Goal: Information Seeking & Learning: Check status

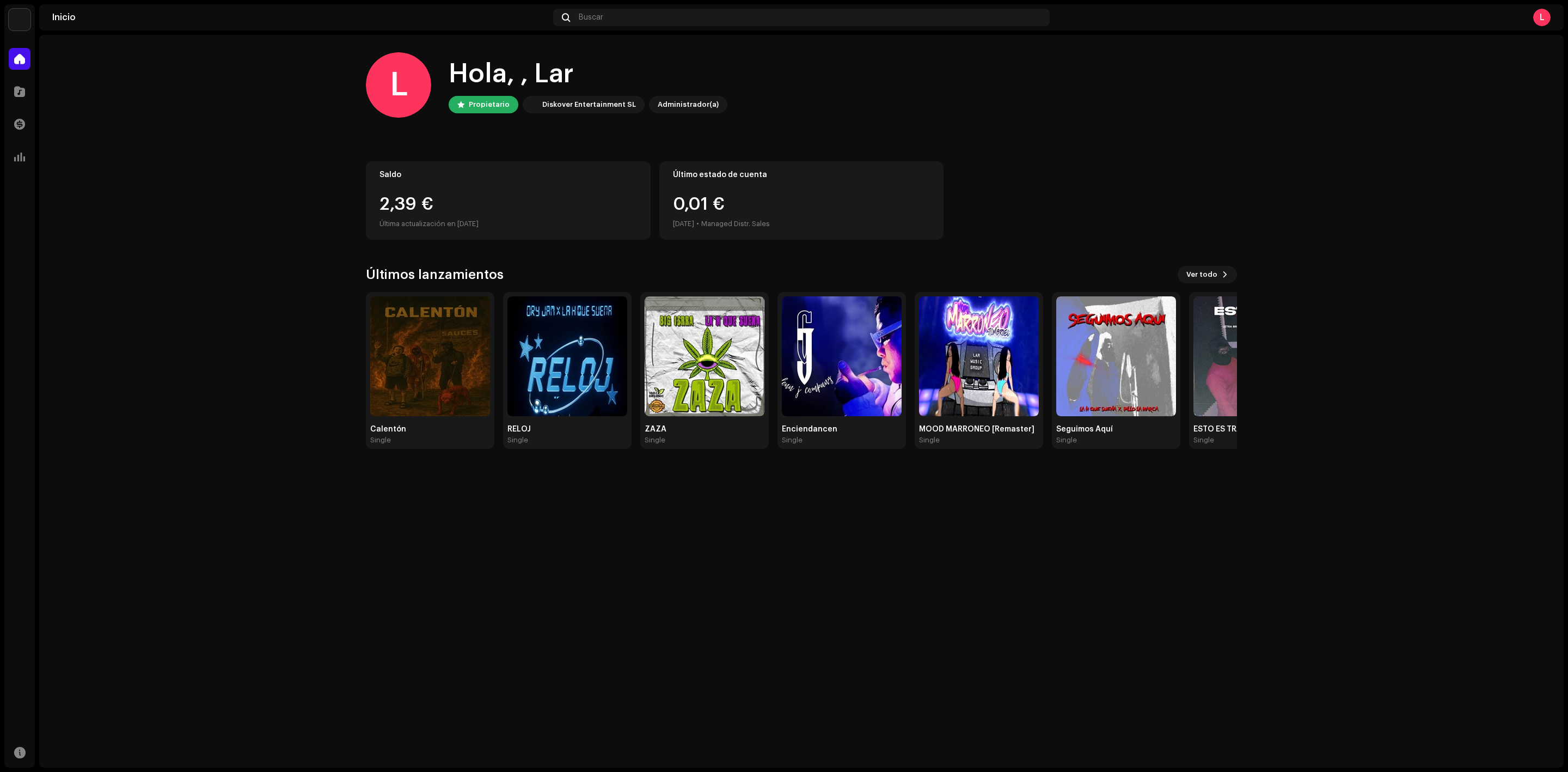
click at [439, 611] on div "L Hola, , Lar Propietario Diskover Entertainment SL Administrador(a) Saldo 2,39…" at bounding box center [801, 401] width 1525 height 732
click at [165, 350] on home-home "L Hola, , Lar Propietario Diskover Entertainment SL Administrador(a) Saldo 2,42…" at bounding box center [801, 250] width 1525 height 431
click at [415, 361] on img at bounding box center [430, 356] width 120 height 120
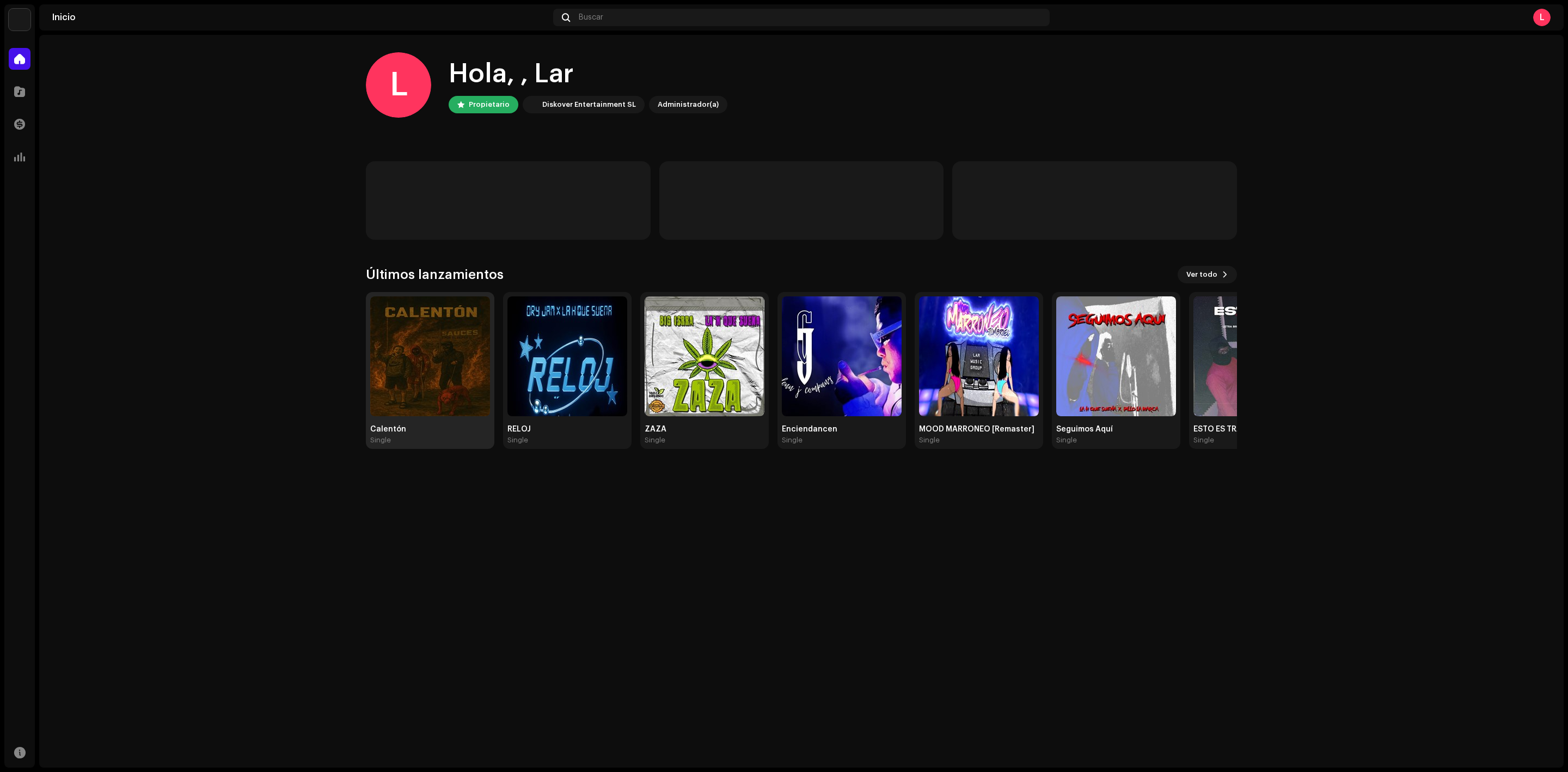
click at [415, 420] on div "Calentón Single" at bounding box center [430, 370] width 120 height 148
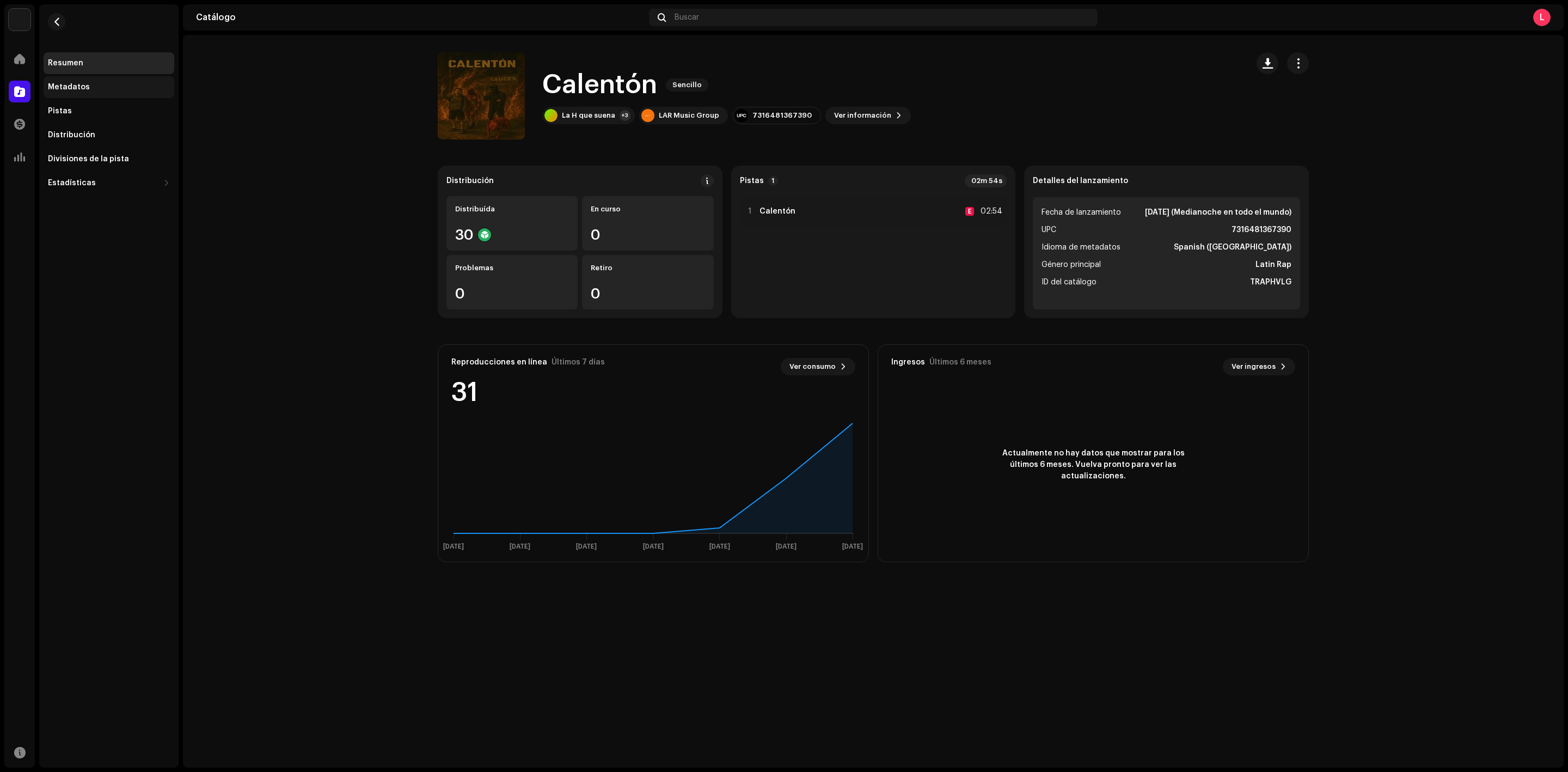
click at [91, 90] on div "Metadatos" at bounding box center [109, 87] width 122 height 9
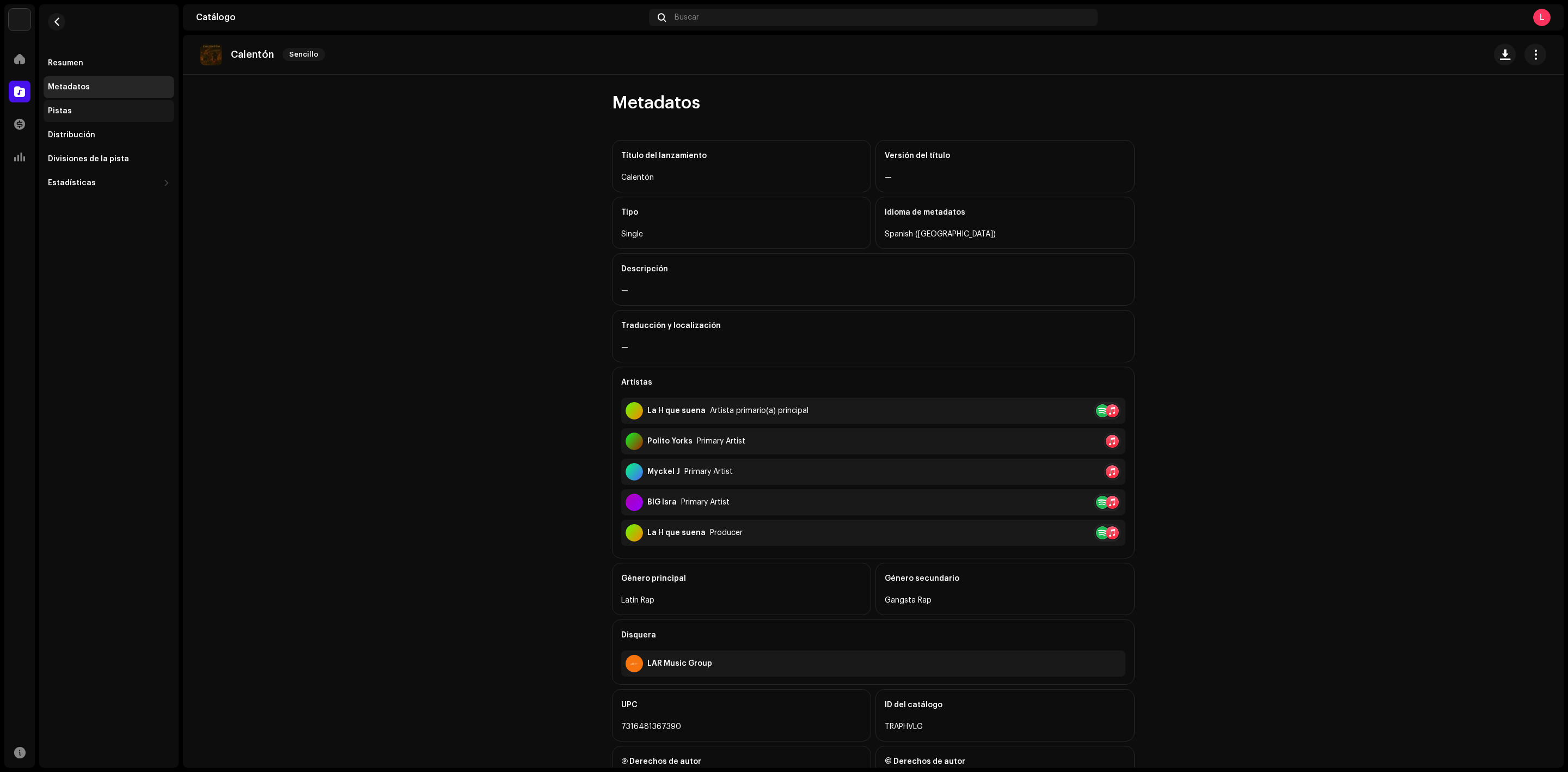
click at [85, 118] on div "Pistas" at bounding box center [109, 111] width 131 height 22
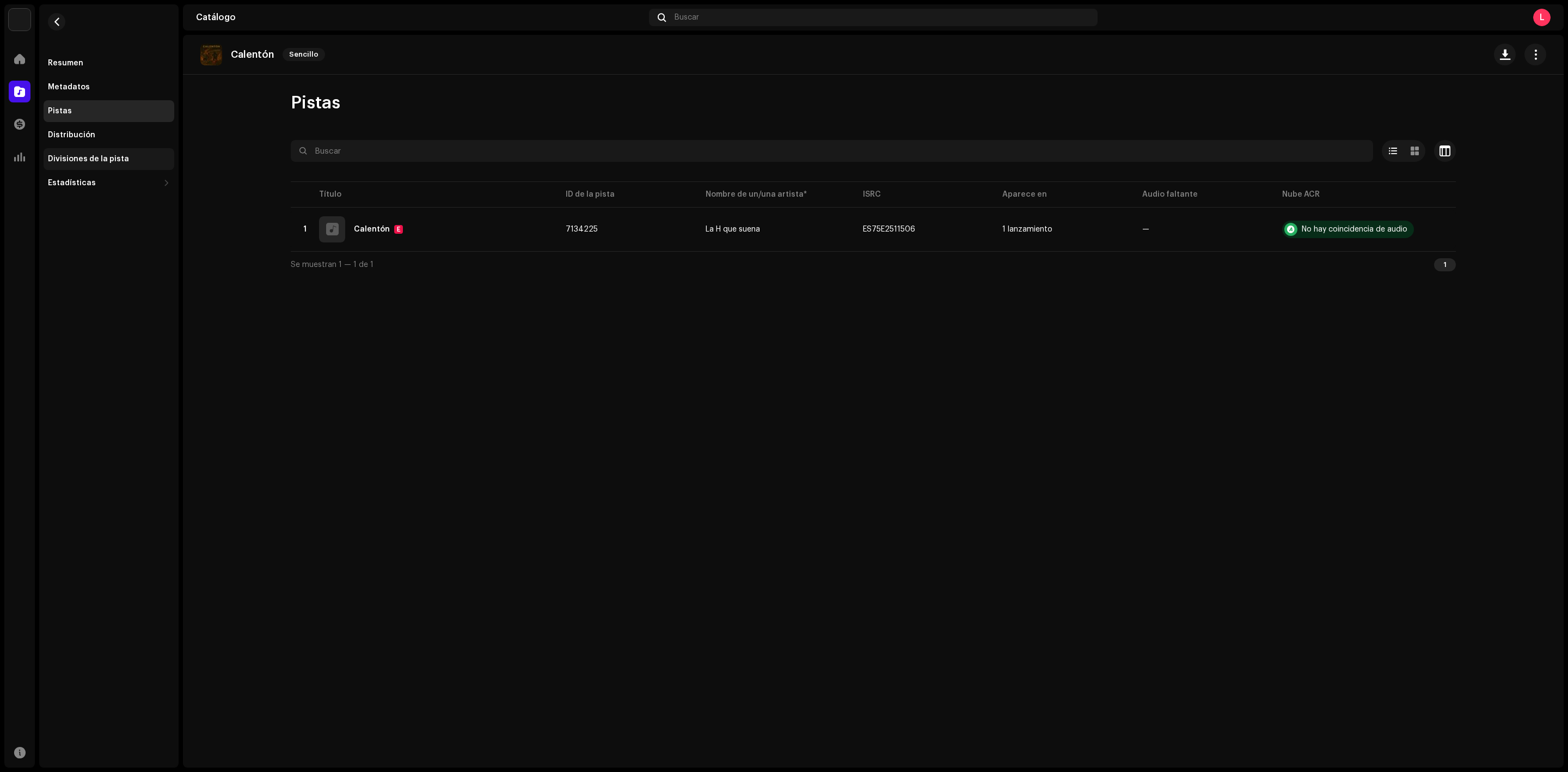
click at [67, 149] on div "Divisiones de la pista" at bounding box center [109, 159] width 131 height 22
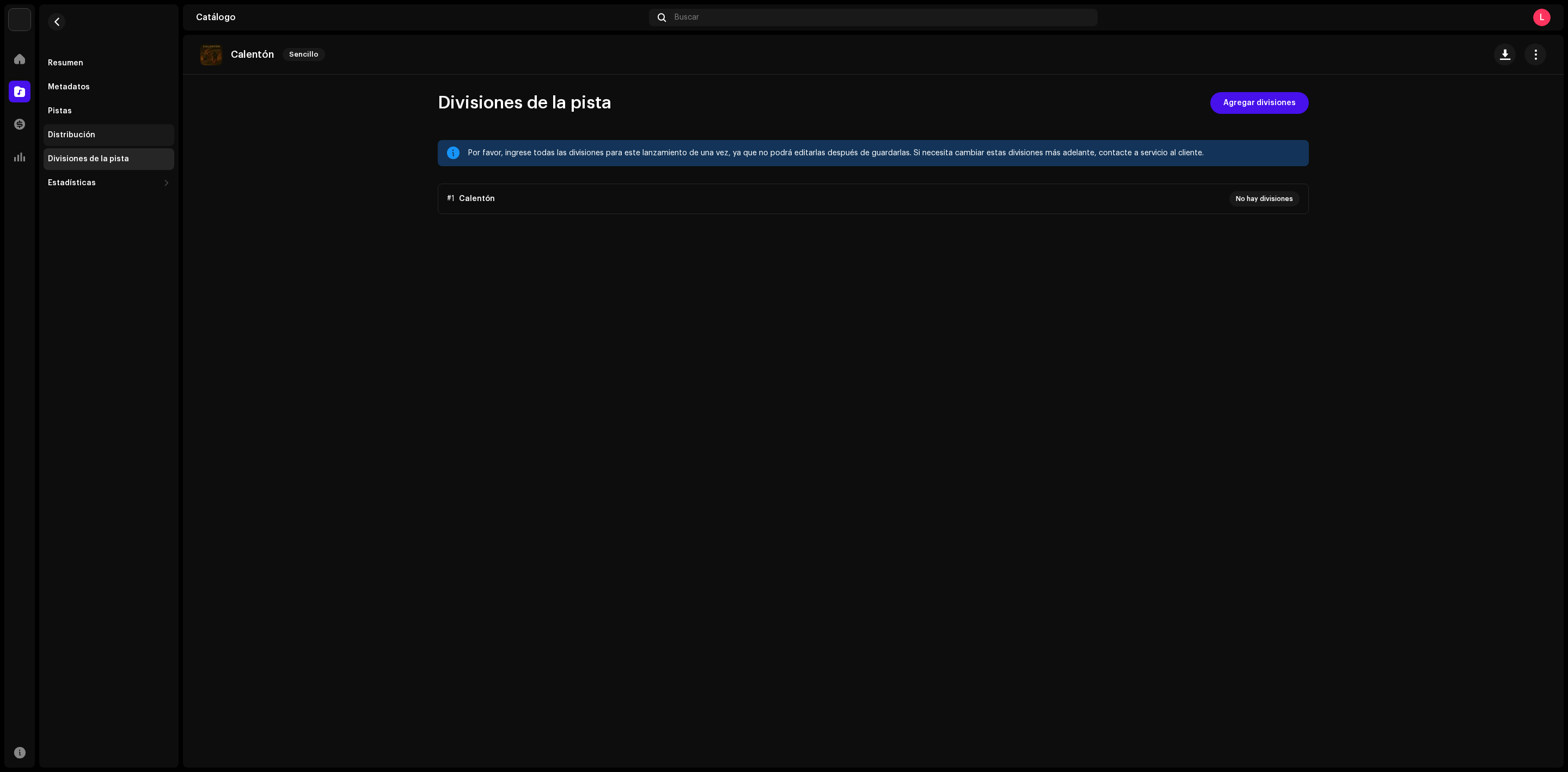
click at [133, 131] on div "Distribución" at bounding box center [109, 135] width 122 height 9
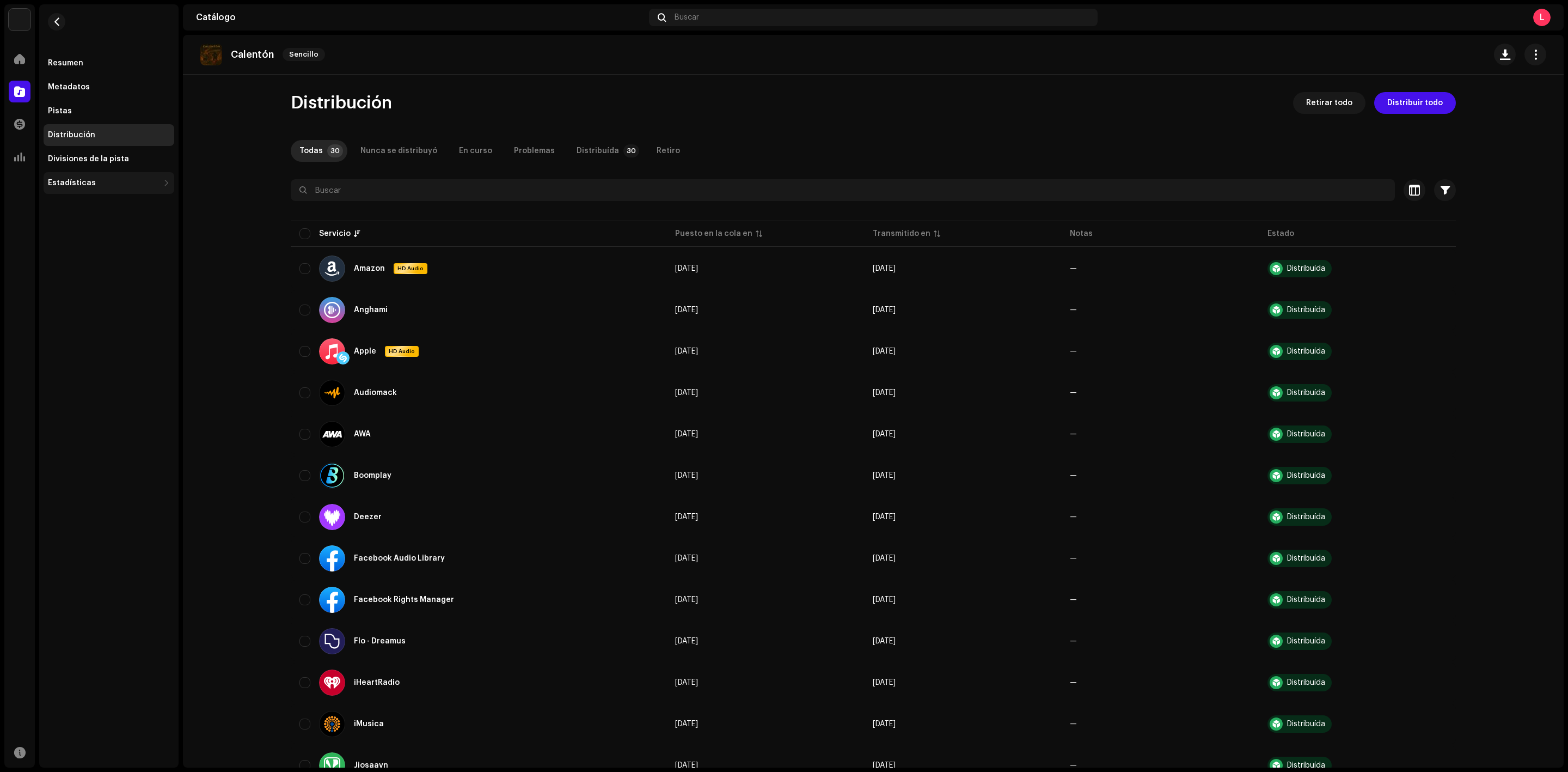
click at [93, 188] on div "Estadísticas" at bounding box center [109, 183] width 131 height 22
click at [127, 200] on div "Consumo" at bounding box center [109, 207] width 131 height 22
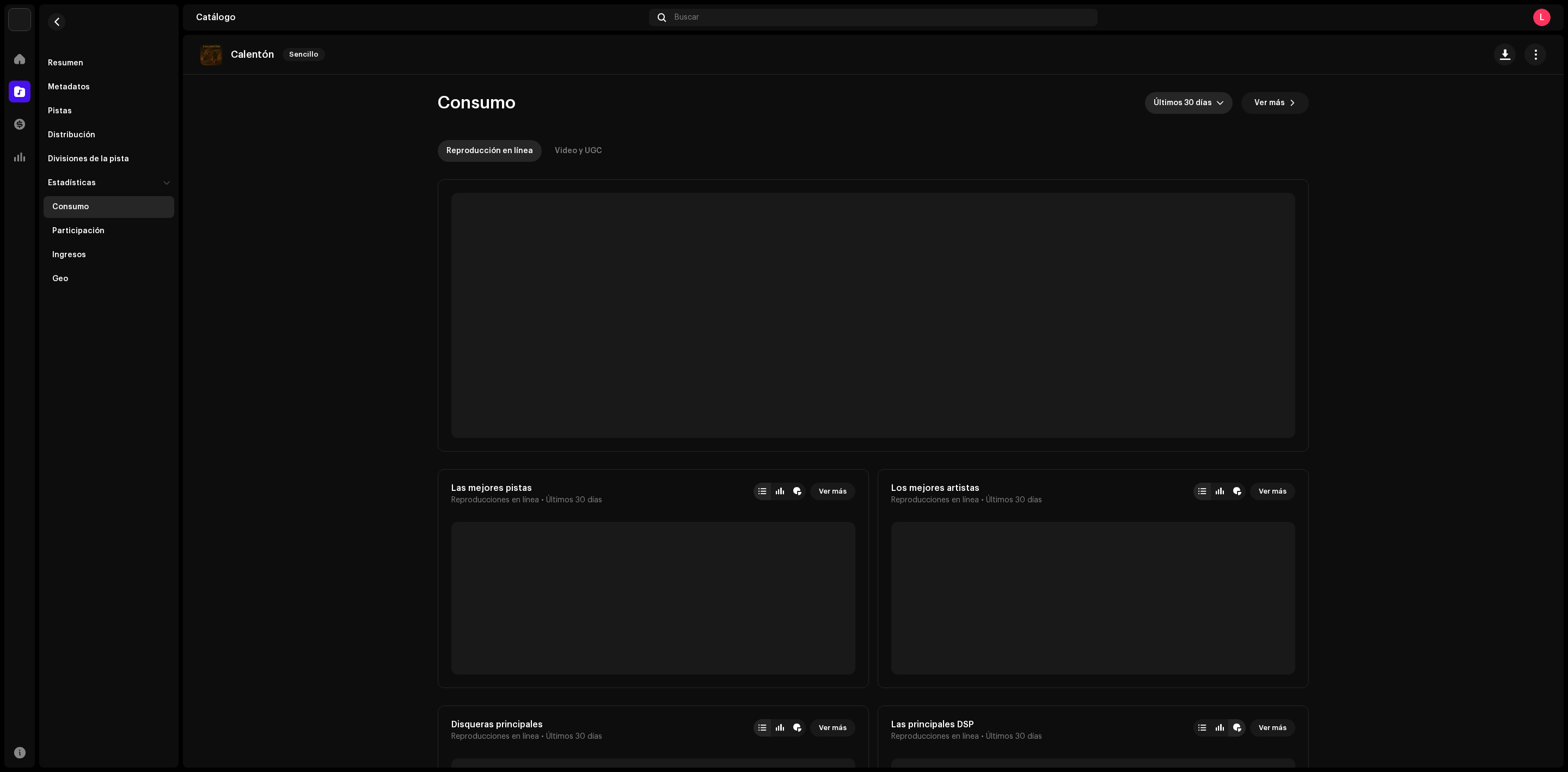
click at [1193, 109] on span "Últimos 30 días" at bounding box center [1185, 103] width 63 height 22
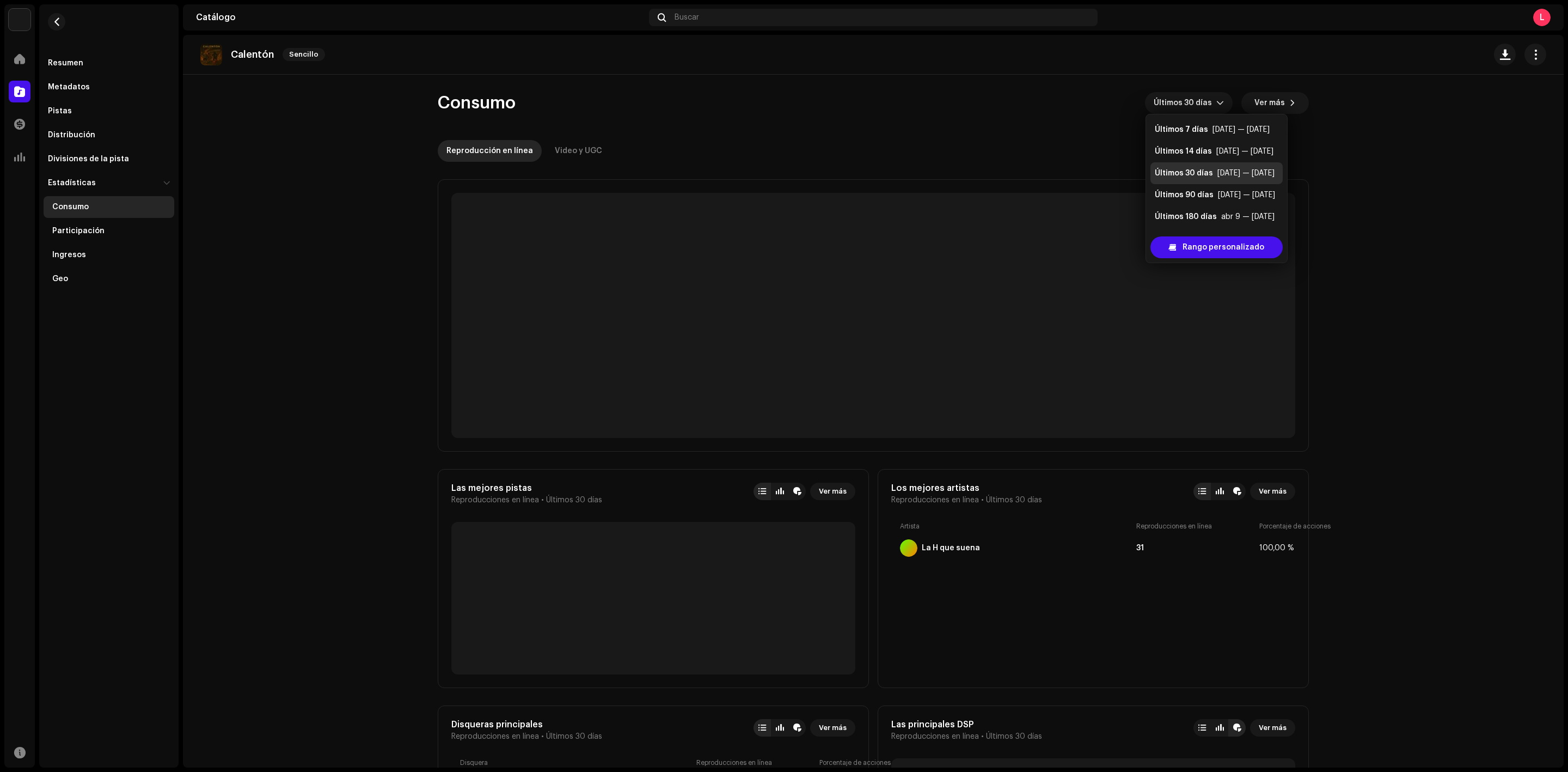
click at [945, 142] on div "Reproducción en línea Video y UGC" at bounding box center [874, 151] width 871 height 22
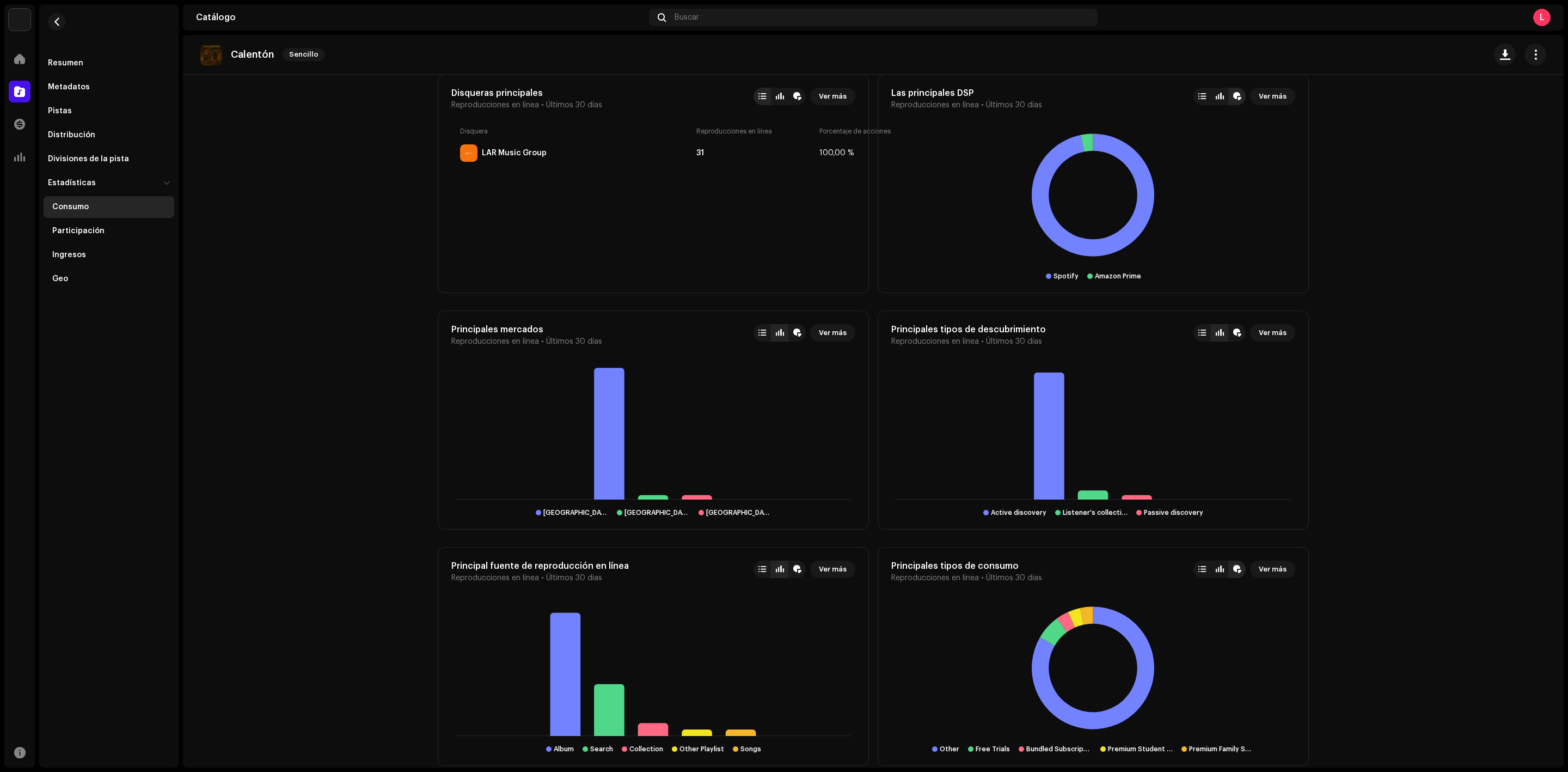
scroll to position [613, 0]
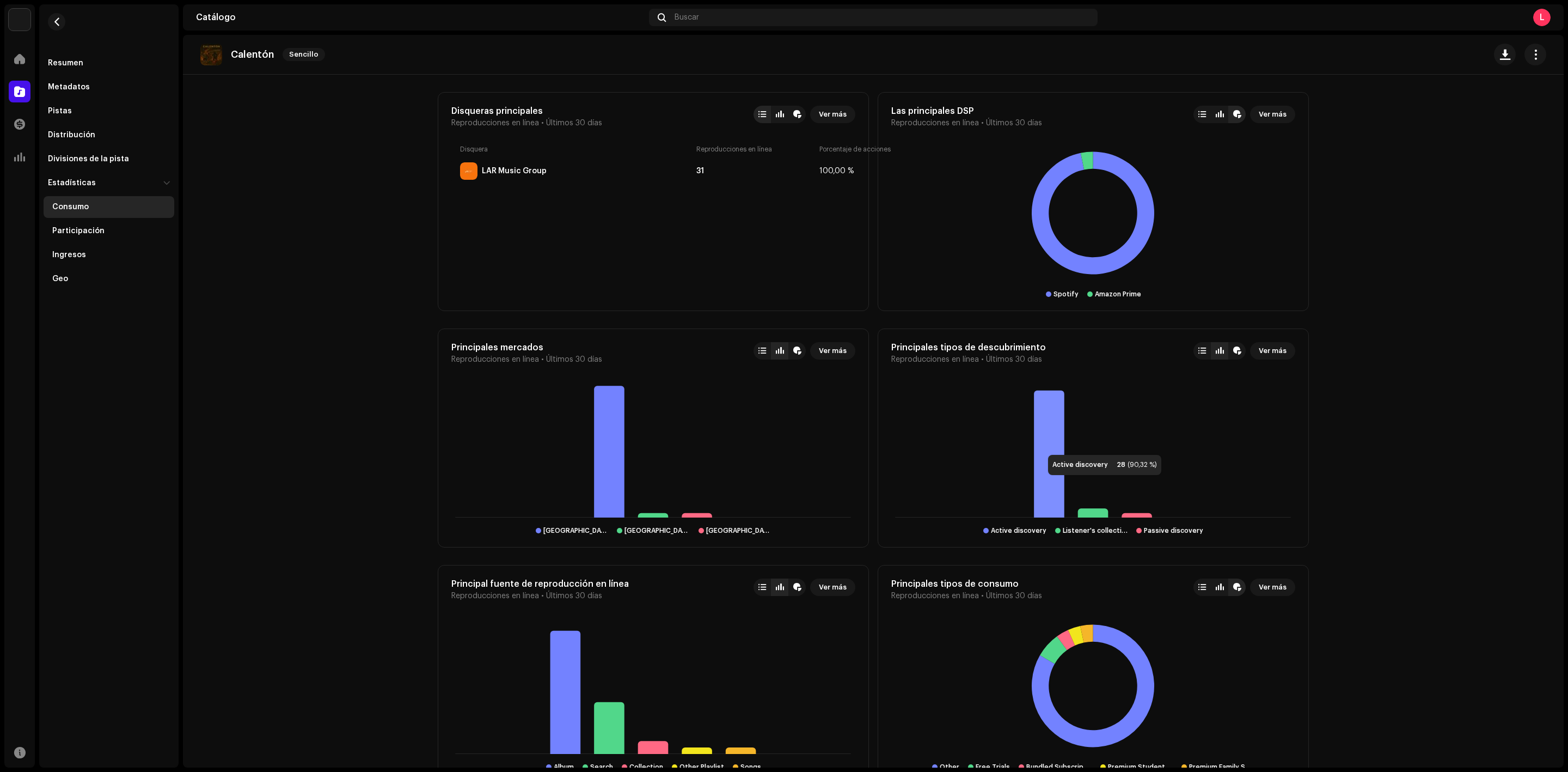
click at [1034, 445] on icon at bounding box center [1049, 454] width 30 height 127
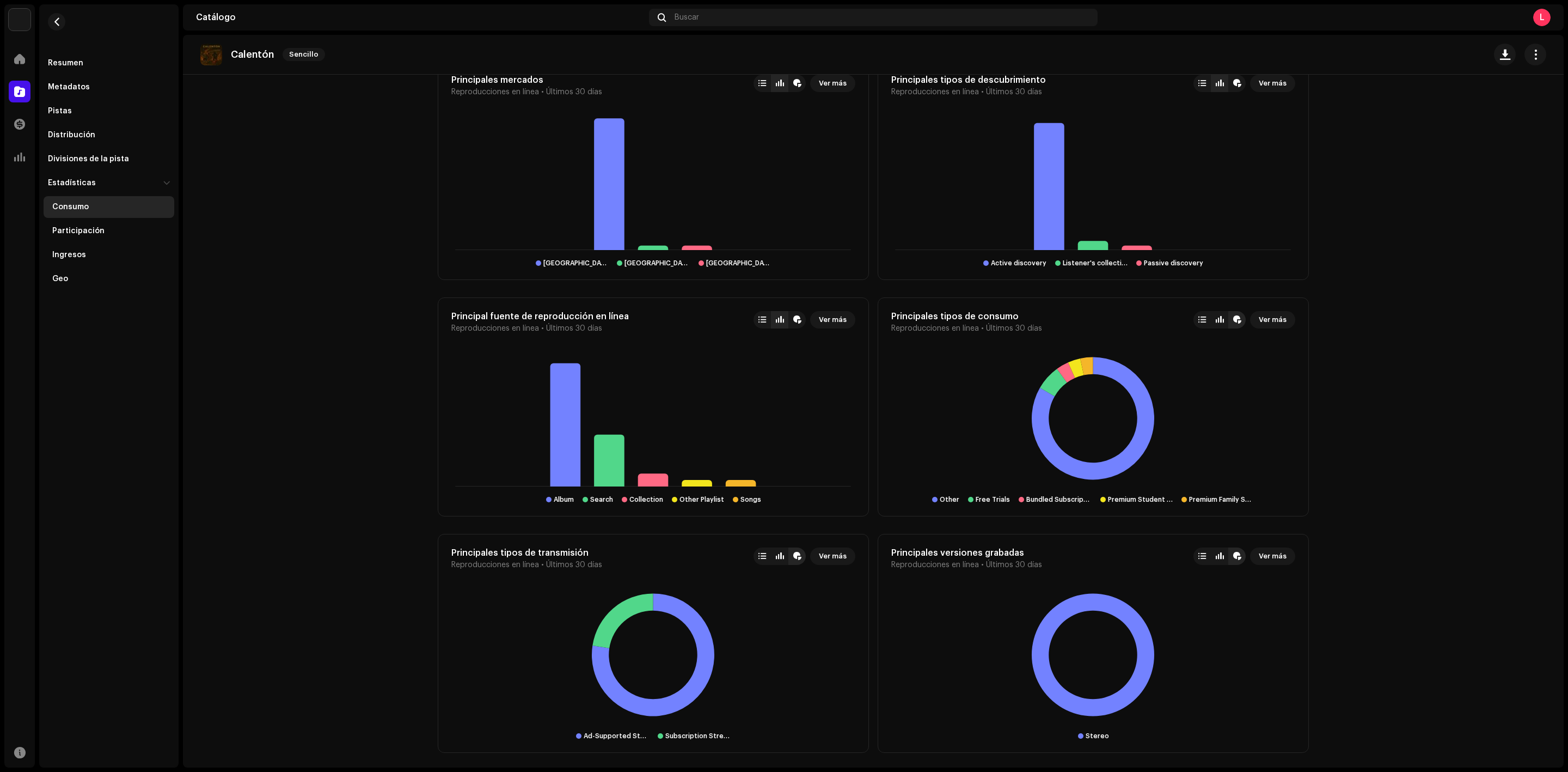
scroll to position [885, 0]
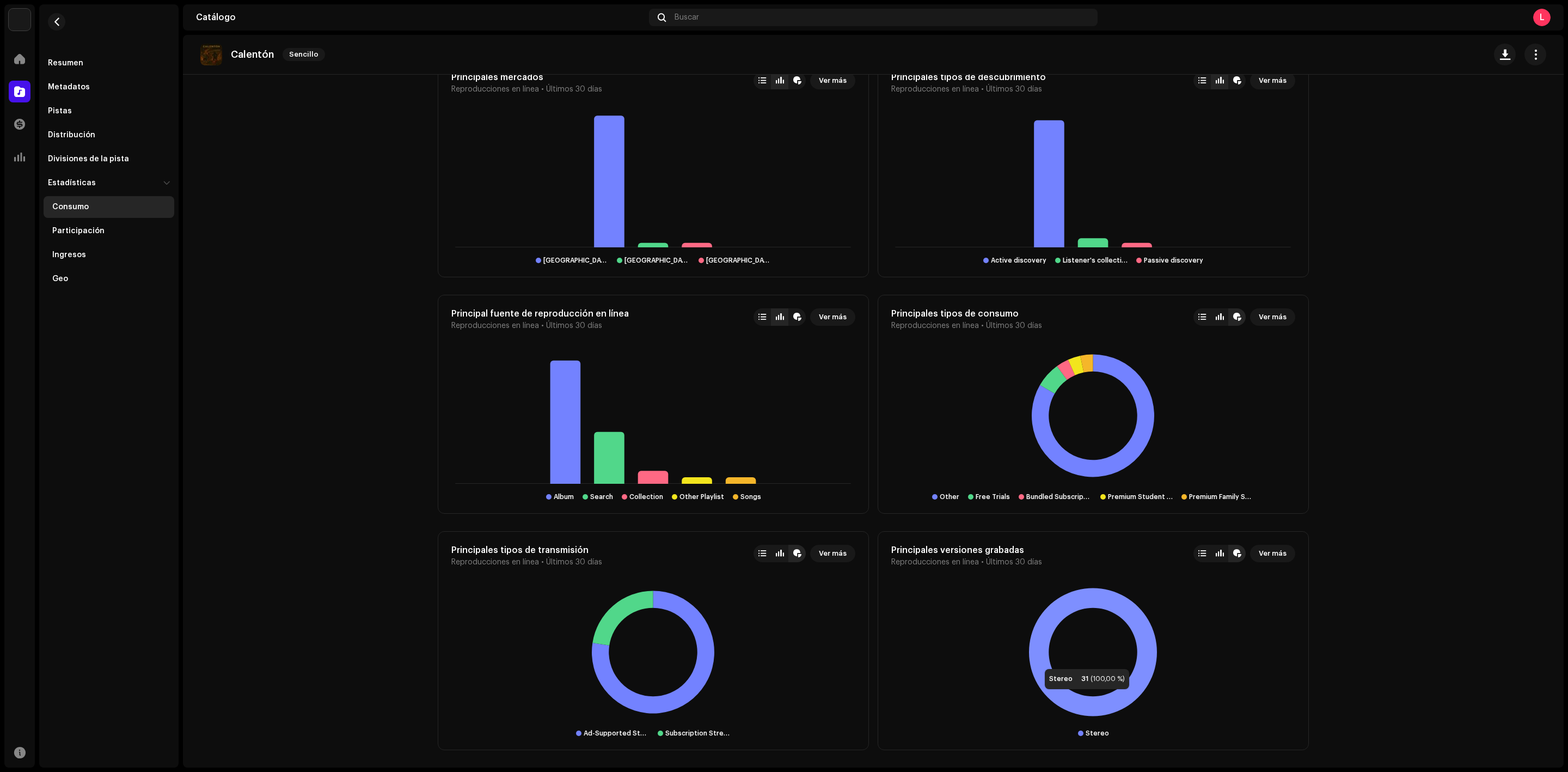
click at [1031, 658] on icon at bounding box center [1093, 652] width 128 height 128
drag, startPoint x: 1087, startPoint y: 733, endPoint x: 1022, endPoint y: 737, distance: 65.1
click at [1086, 733] on div "Stereo" at bounding box center [1098, 732] width 23 height 9
click at [992, 724] on div "Stereo 31 (100,00 %) Stereo" at bounding box center [1093, 660] width 404 height 153
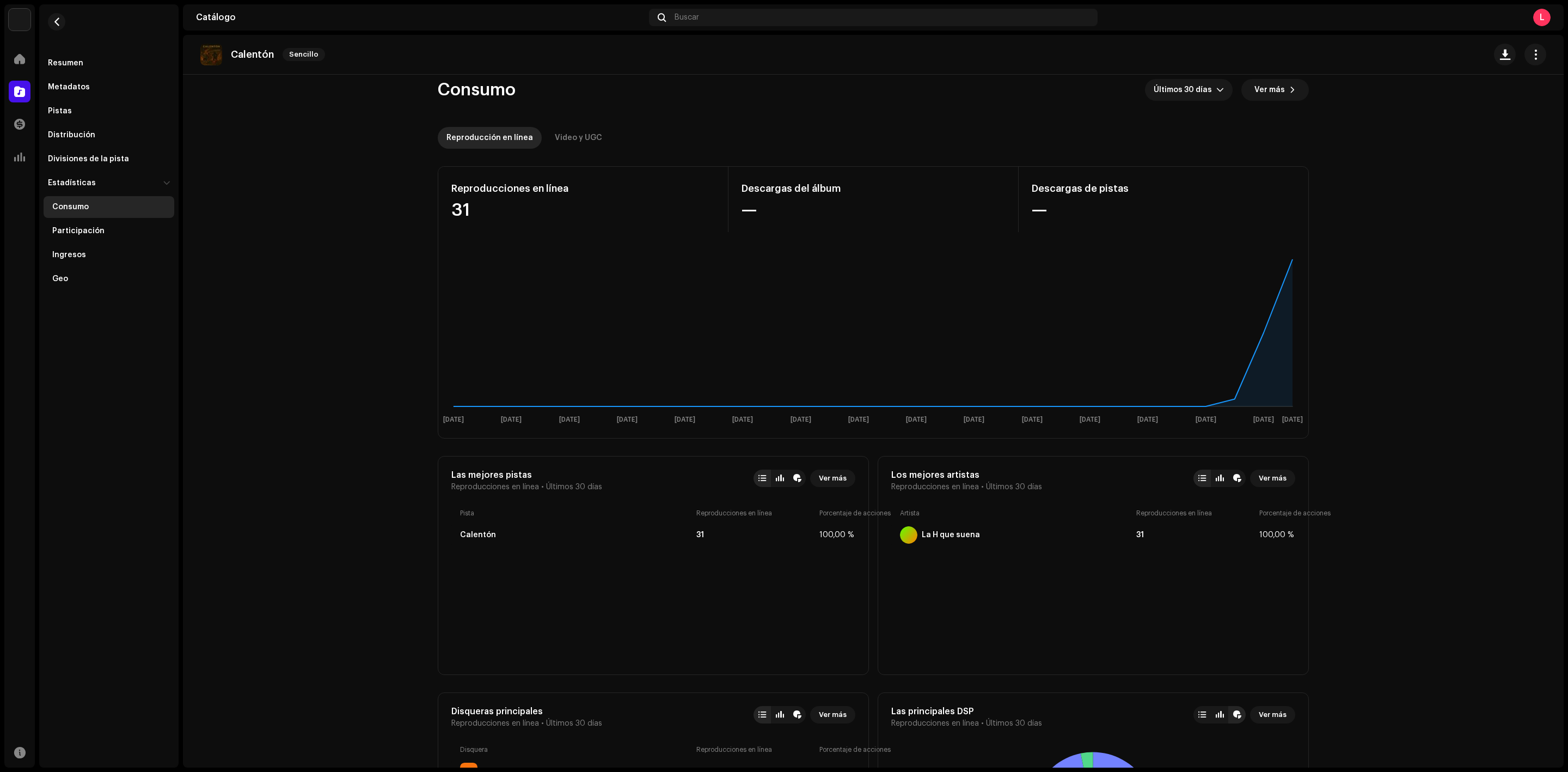
scroll to position [0, 0]
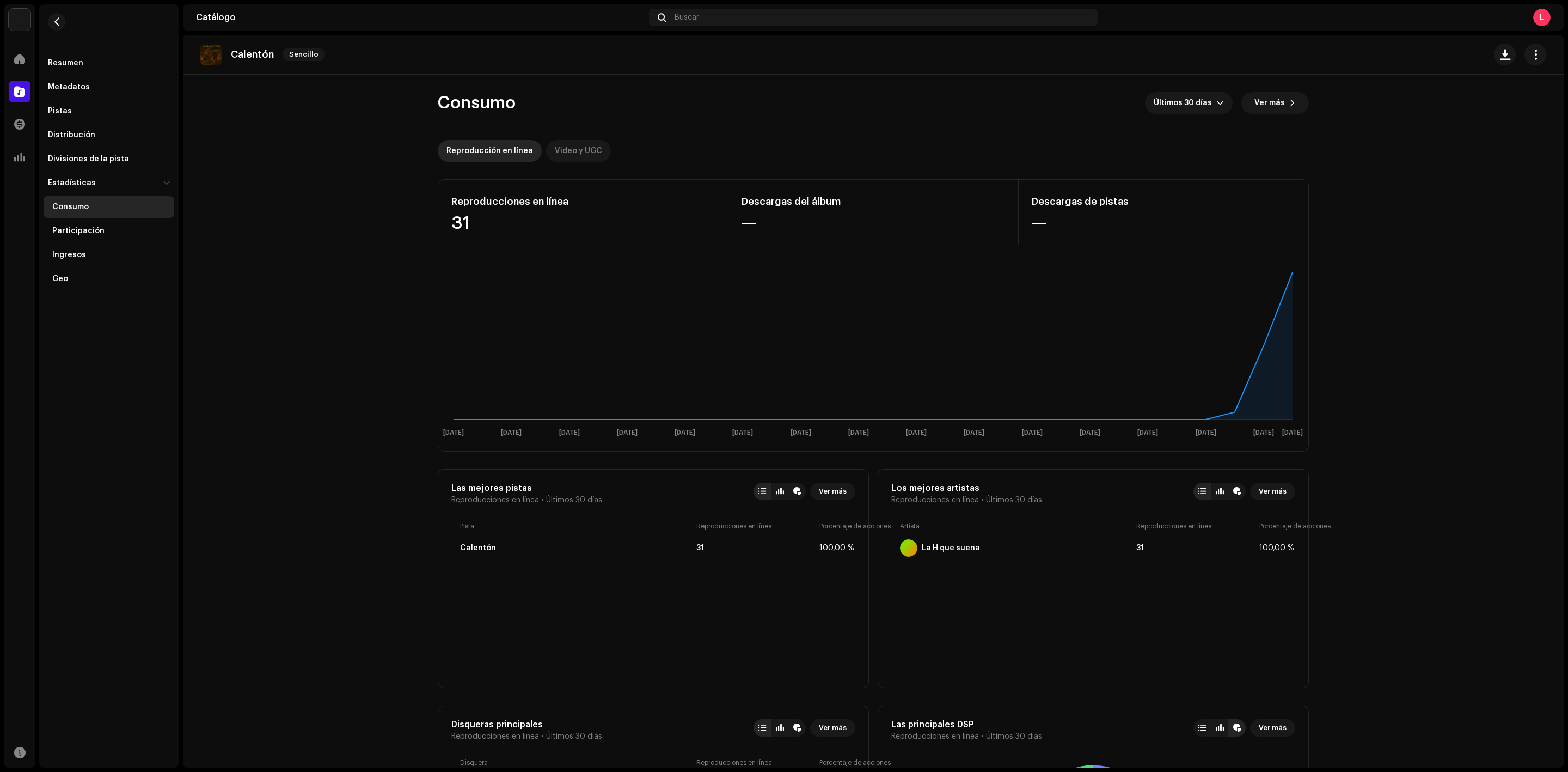
click at [594, 151] on p-tab "Video y UGC" at bounding box center [579, 151] width 65 height 22
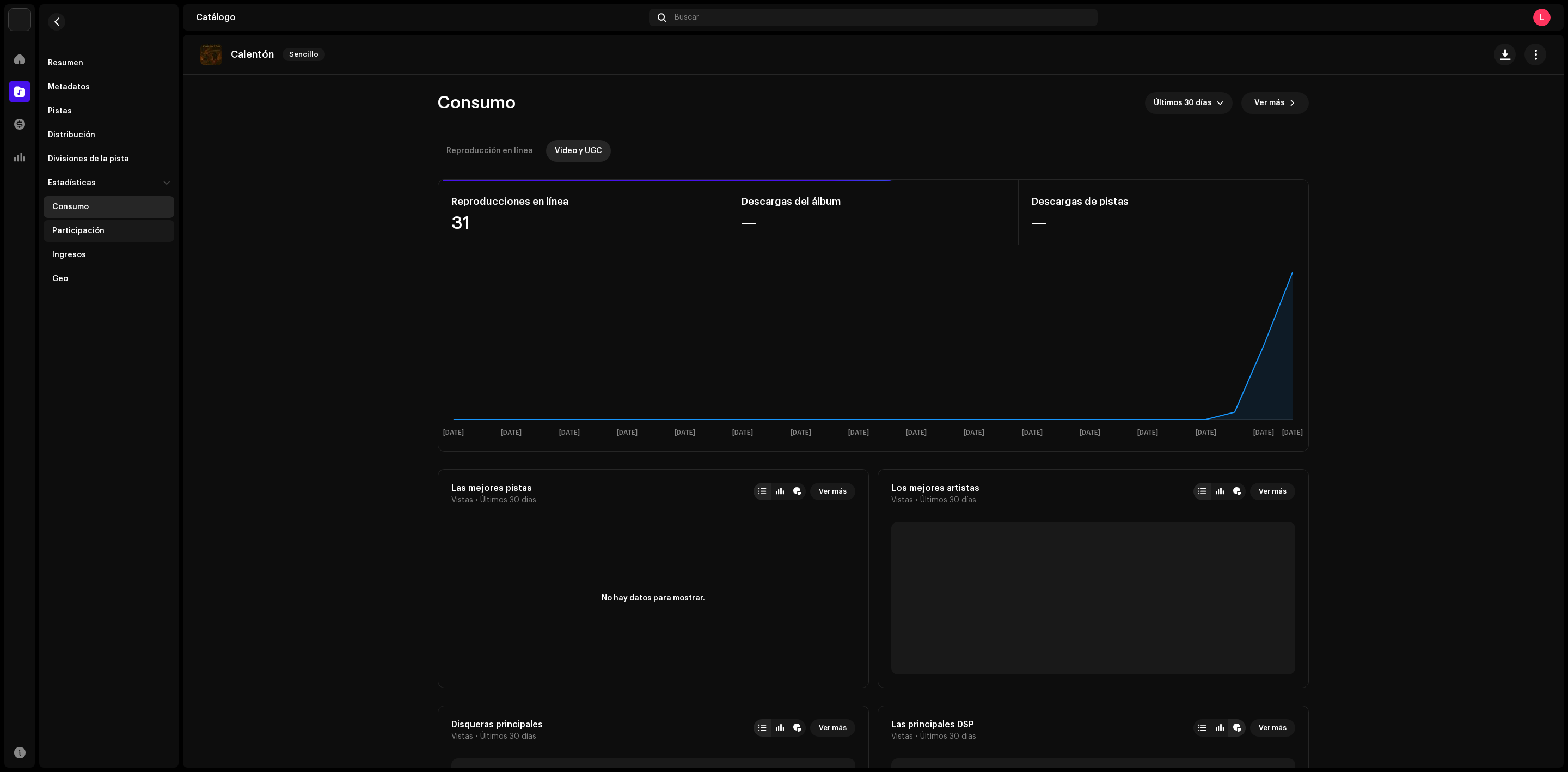
click at [89, 236] on div "Participación" at bounding box center [109, 231] width 131 height 22
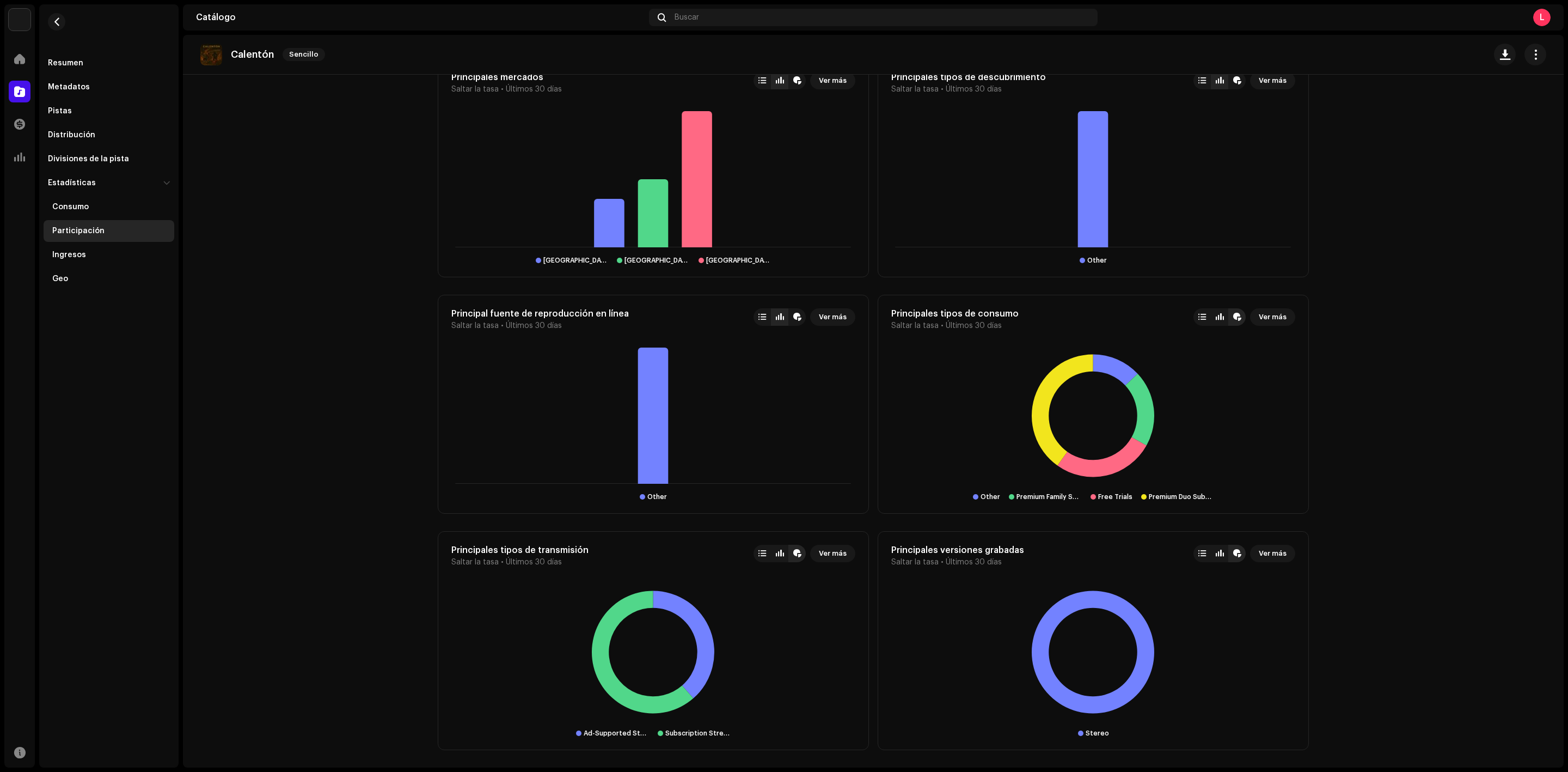
scroll to position [613, 0]
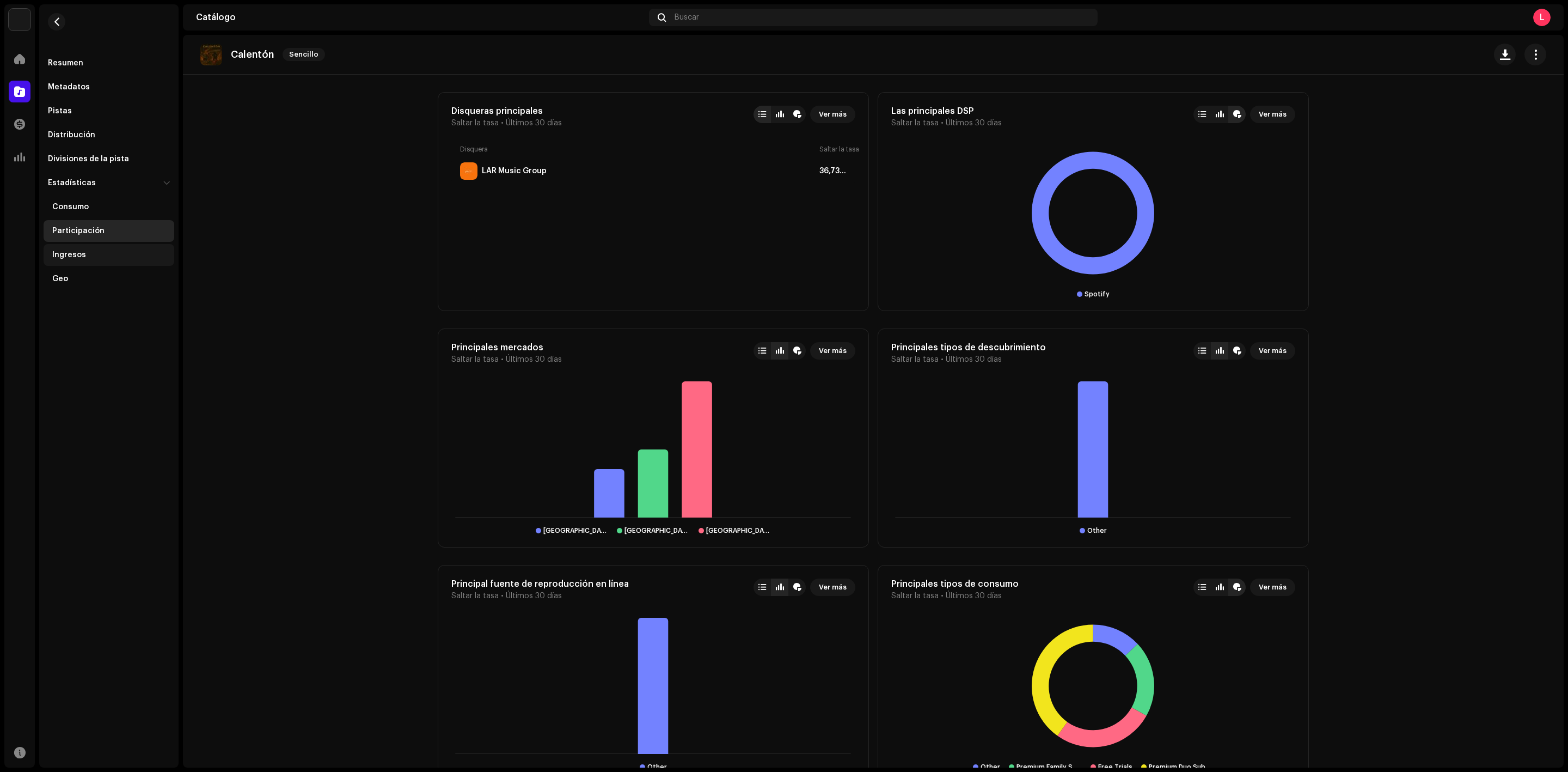
click at [118, 260] on div "Ingresos" at bounding box center [109, 255] width 131 height 22
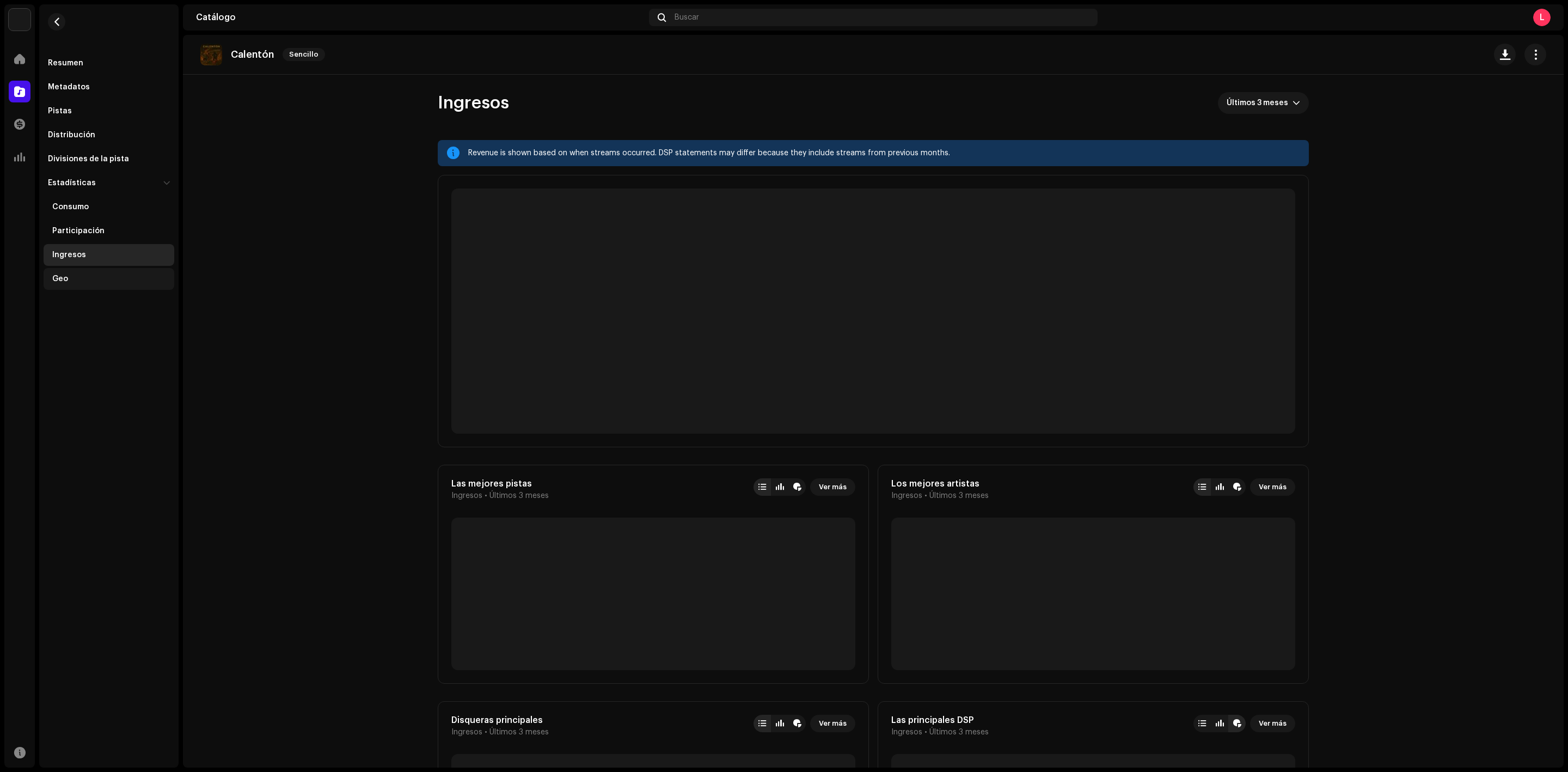
click at [69, 283] on div "Geo" at bounding box center [109, 279] width 131 height 22
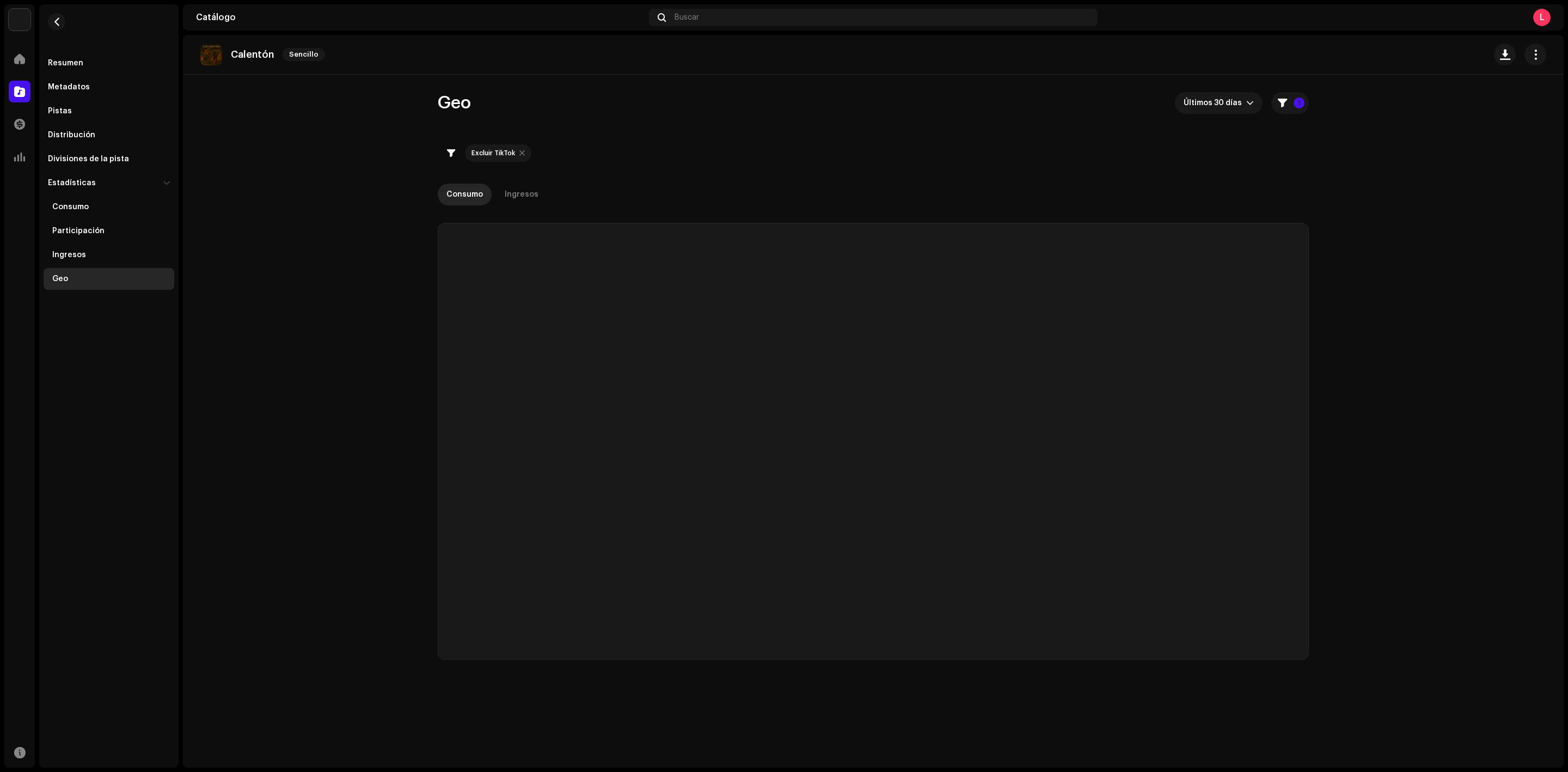
checkbox input "true"
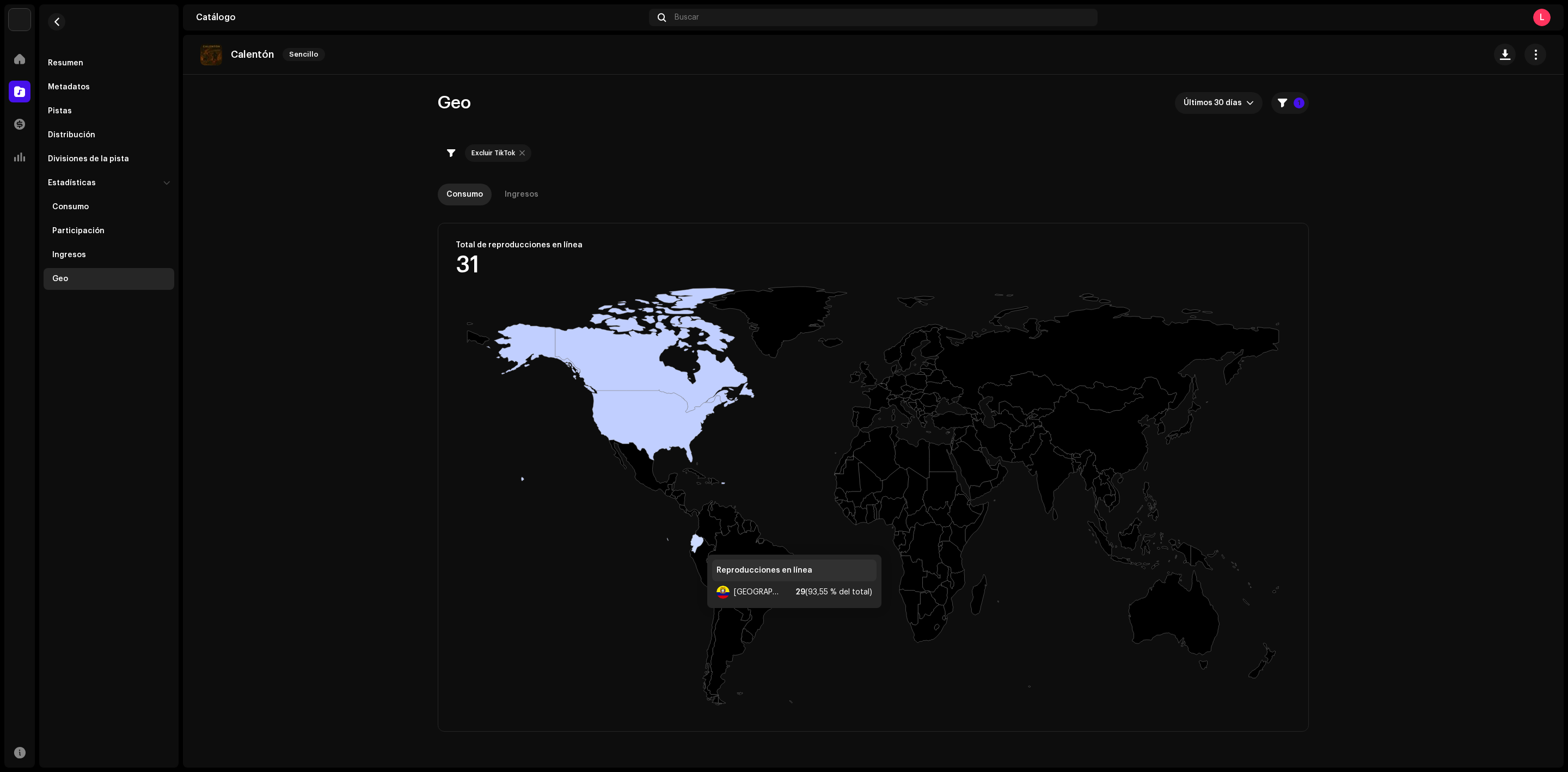
click at [697, 544] on icon at bounding box center [685, 543] width 36 height 19
click at [57, 53] on div "Resumen" at bounding box center [109, 63] width 131 height 22
